Goal: Task Accomplishment & Management: Manage account settings

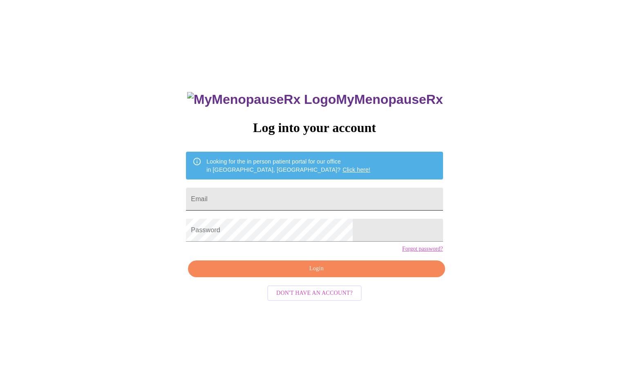
click at [242, 197] on input "Email" at bounding box center [314, 199] width 257 height 23
type input "kjwisman@yahoo.com"
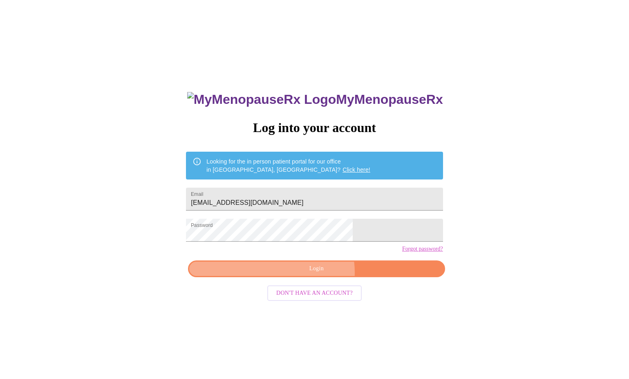
click at [315, 274] on span "Login" at bounding box center [316, 269] width 238 height 10
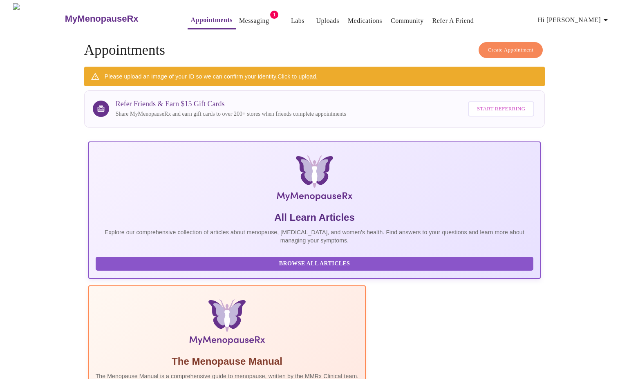
click at [239, 16] on link "Messaging" at bounding box center [254, 20] width 30 height 11
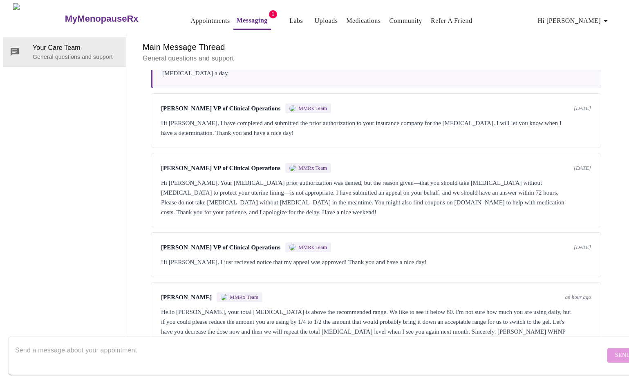
scroll to position [78, 0]
